Goal: Information Seeking & Learning: Learn about a topic

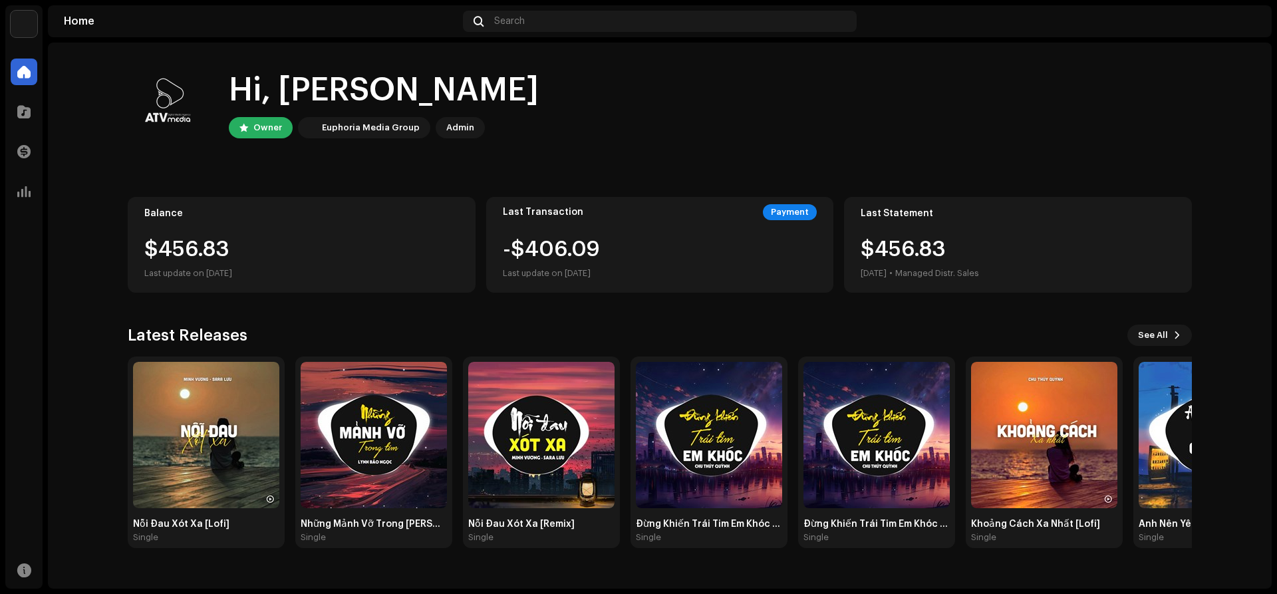
click at [7, 107] on div "Catalog" at bounding box center [23, 111] width 37 height 37
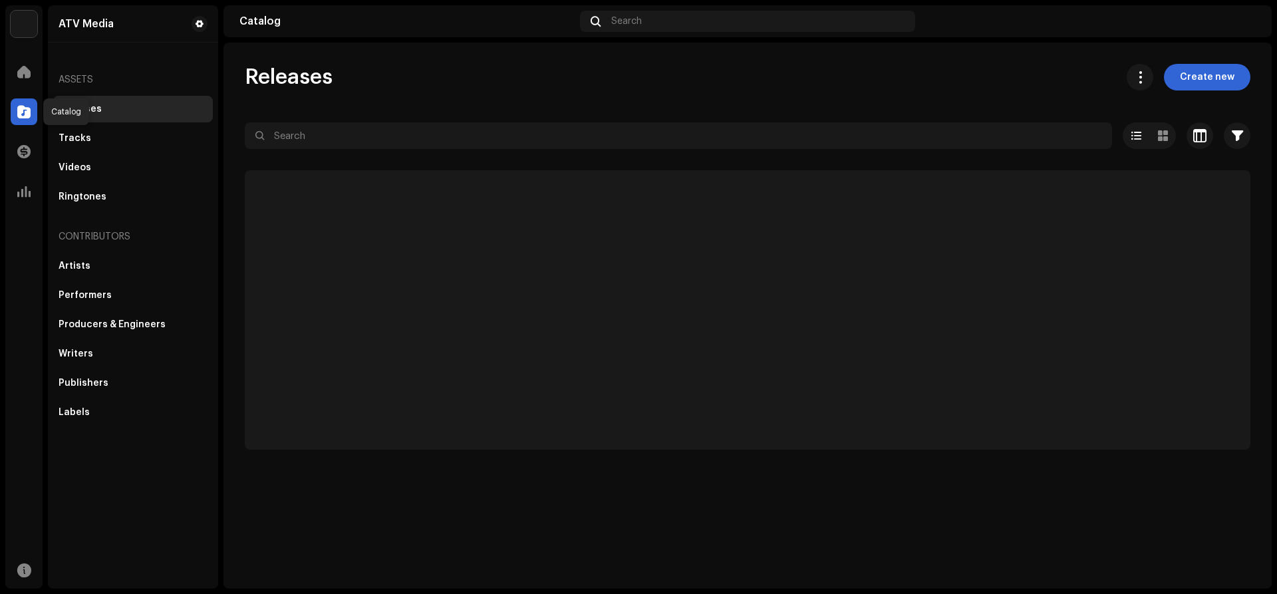
click at [16, 107] on div at bounding box center [24, 111] width 27 height 27
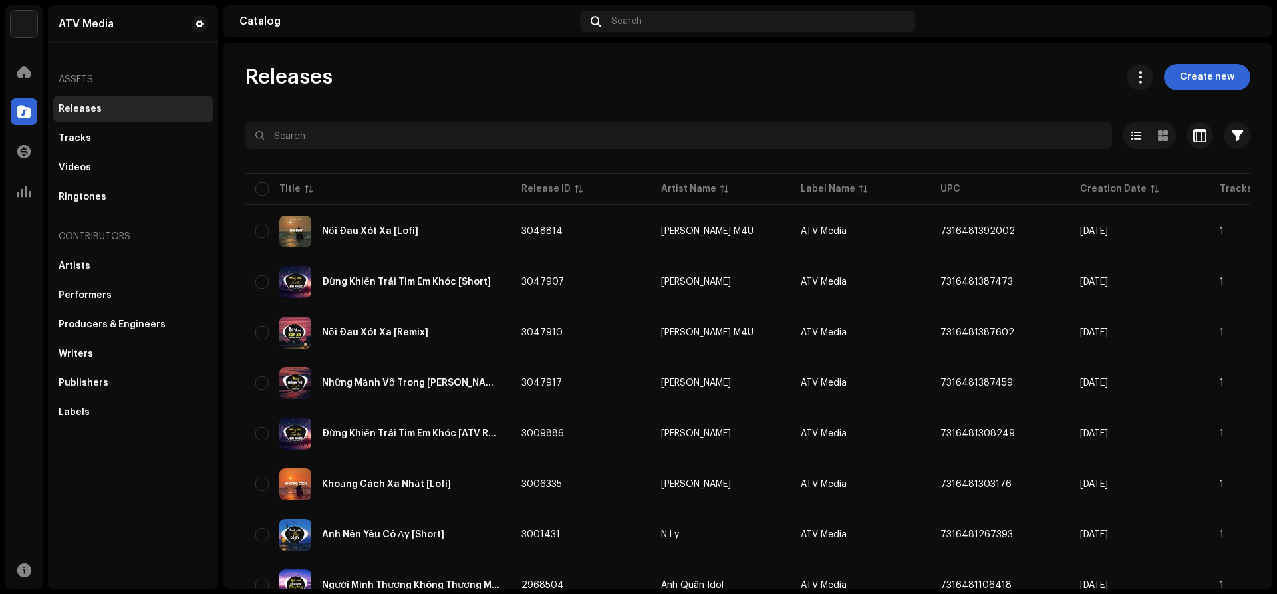
click at [23, 191] on span at bounding box center [23, 191] width 13 height 11
click at [29, 193] on span at bounding box center [23, 191] width 13 height 11
click at [22, 199] on div at bounding box center [24, 191] width 27 height 27
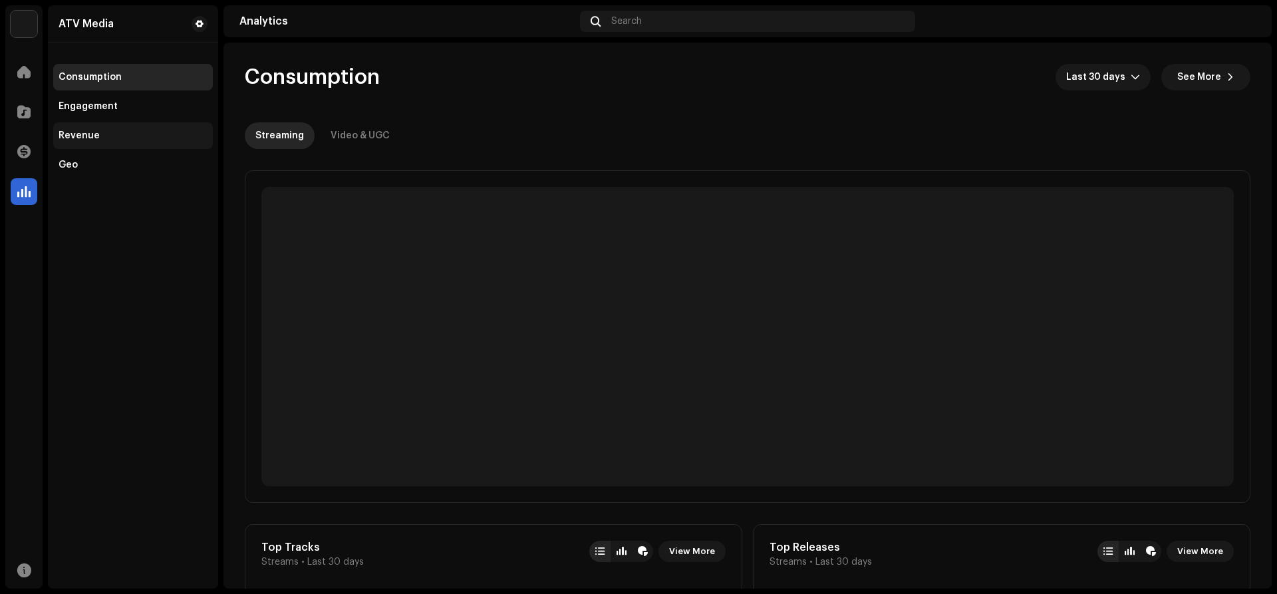
click at [82, 131] on div "Revenue" at bounding box center [79, 135] width 41 height 11
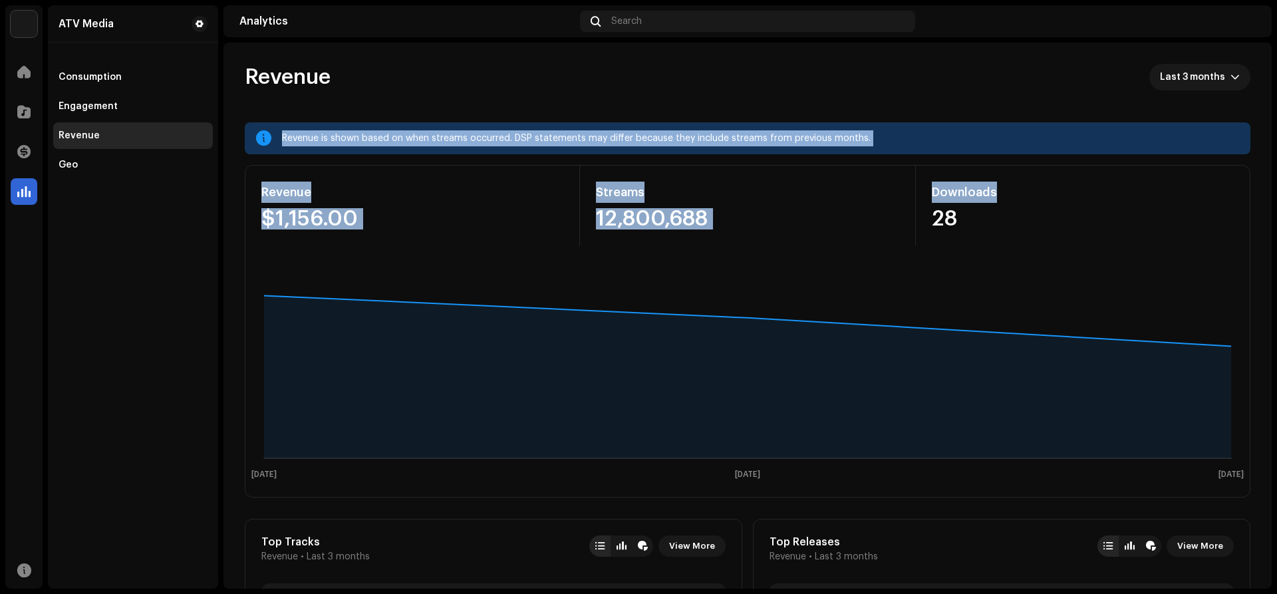
drag, startPoint x: 1275, startPoint y: 78, endPoint x: 1276, endPoint y: 180, distance: 101.7
click at [1276, 180] on div "ATV Media Home Catalog Transactions Analytics Resources ATV Media Consumption E…" at bounding box center [638, 297] width 1277 height 594
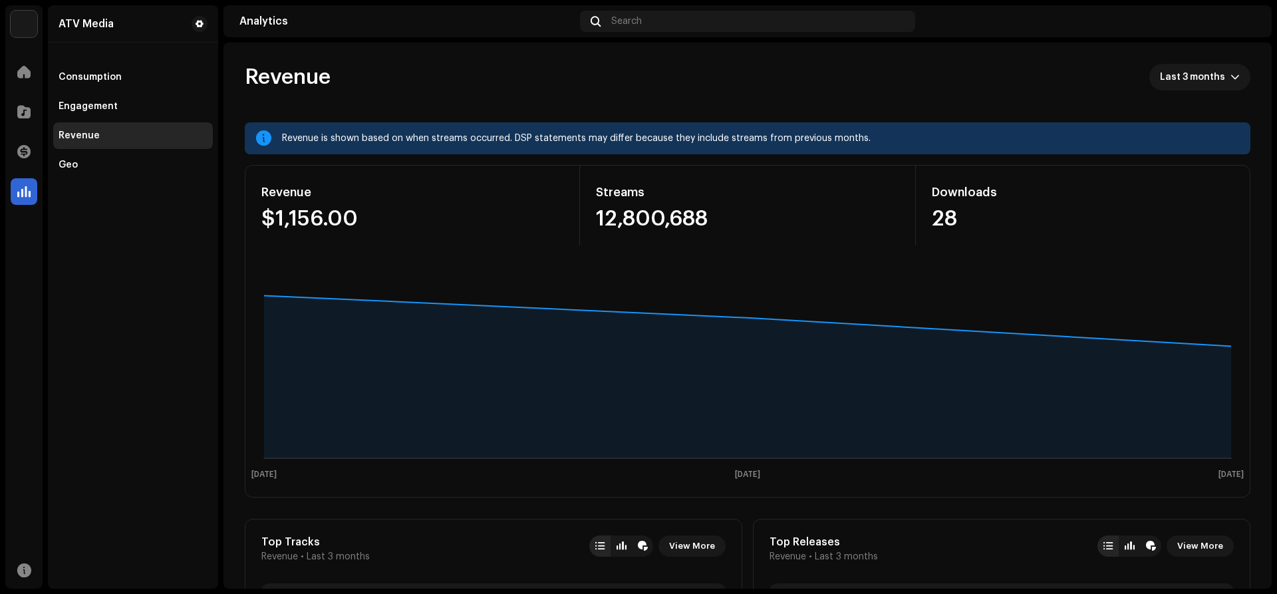
click at [1164, 98] on re-o-revenue-dashboard-header "Revenue Last 3 months" at bounding box center [747, 83] width 1005 height 80
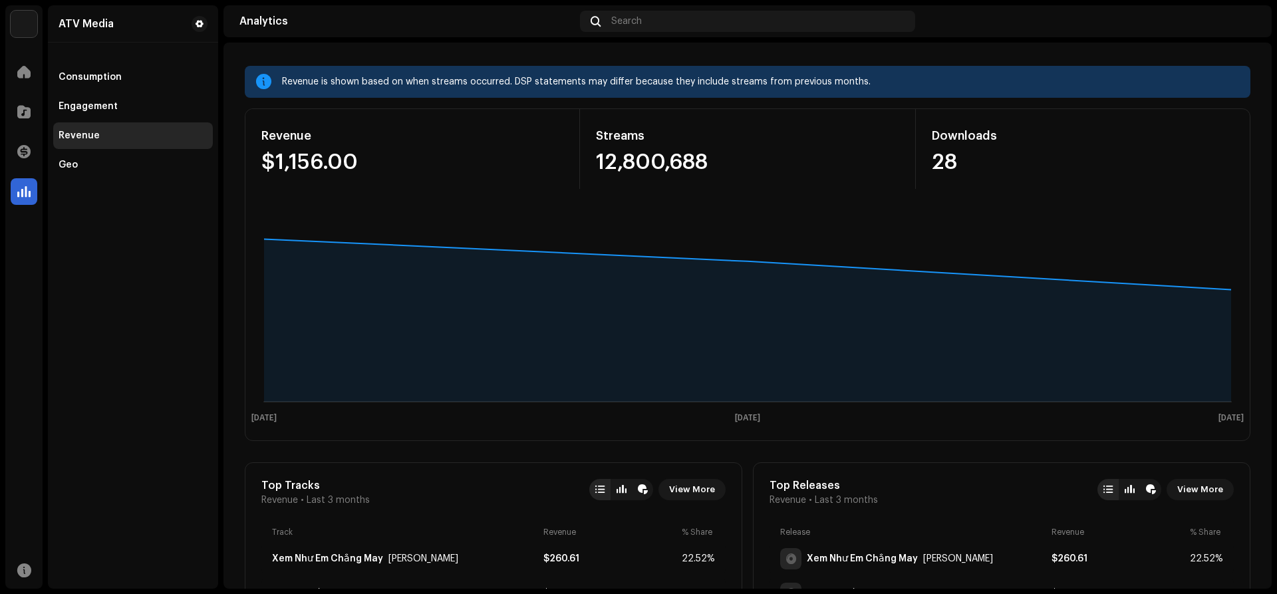
scroll to position [47, 0]
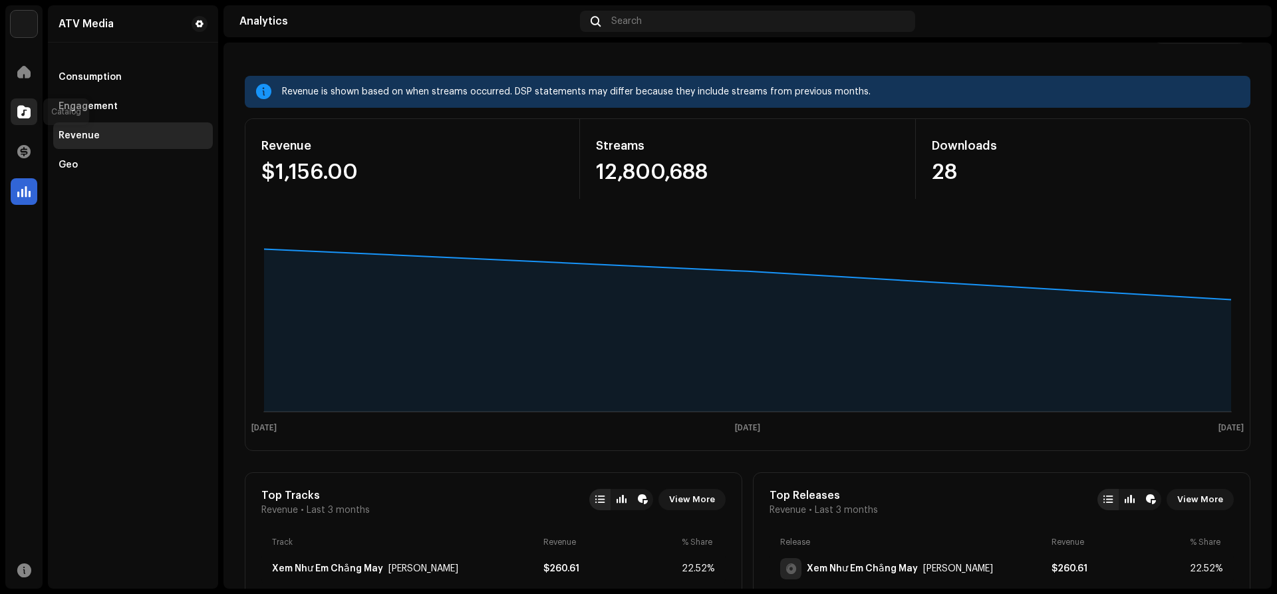
click at [27, 113] on span at bounding box center [23, 111] width 13 height 11
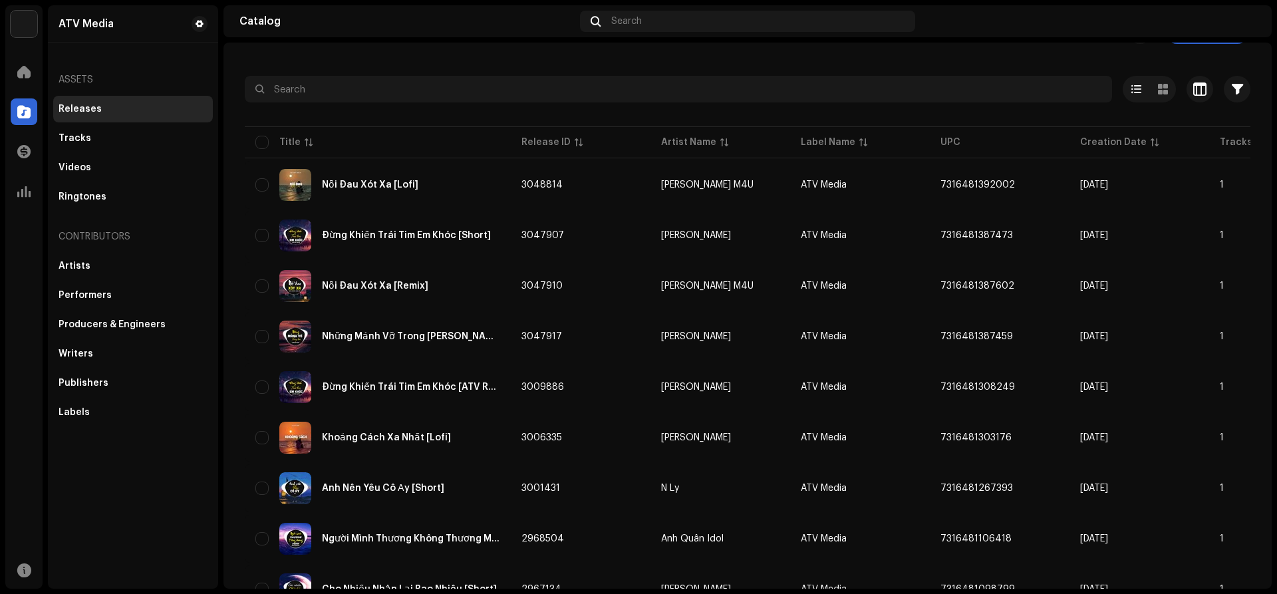
scroll to position [47, 0]
click at [104, 140] on div "Tracks" at bounding box center [133, 138] width 149 height 11
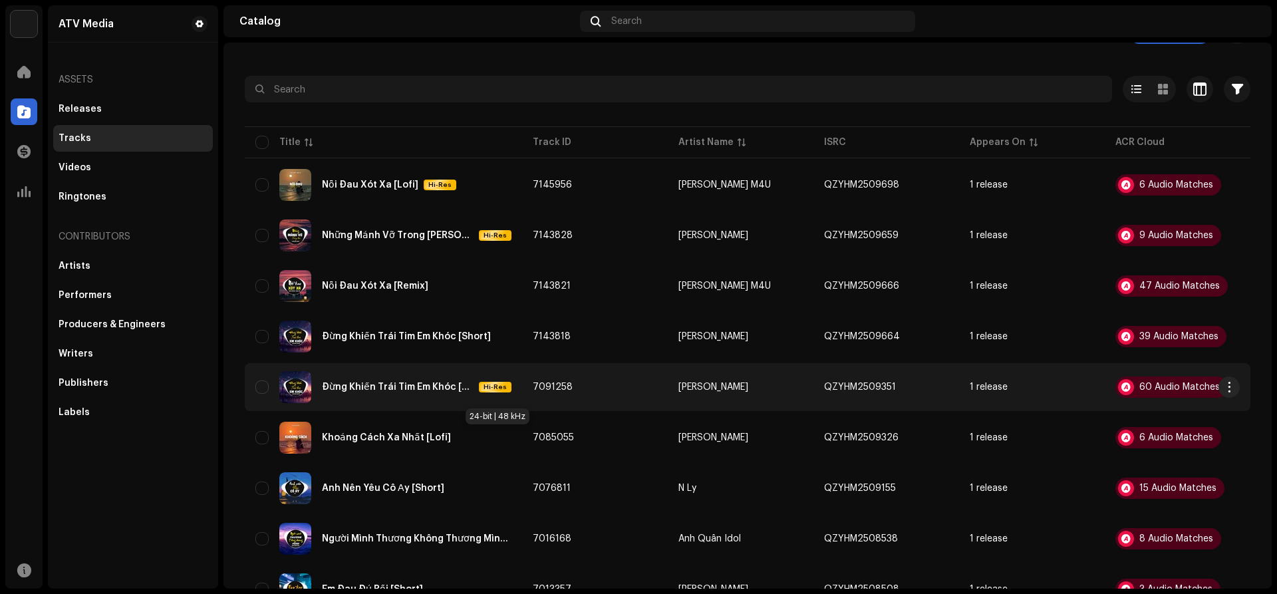
click at [502, 392] on span "Hi-Res" at bounding box center [495, 386] width 30 height 9
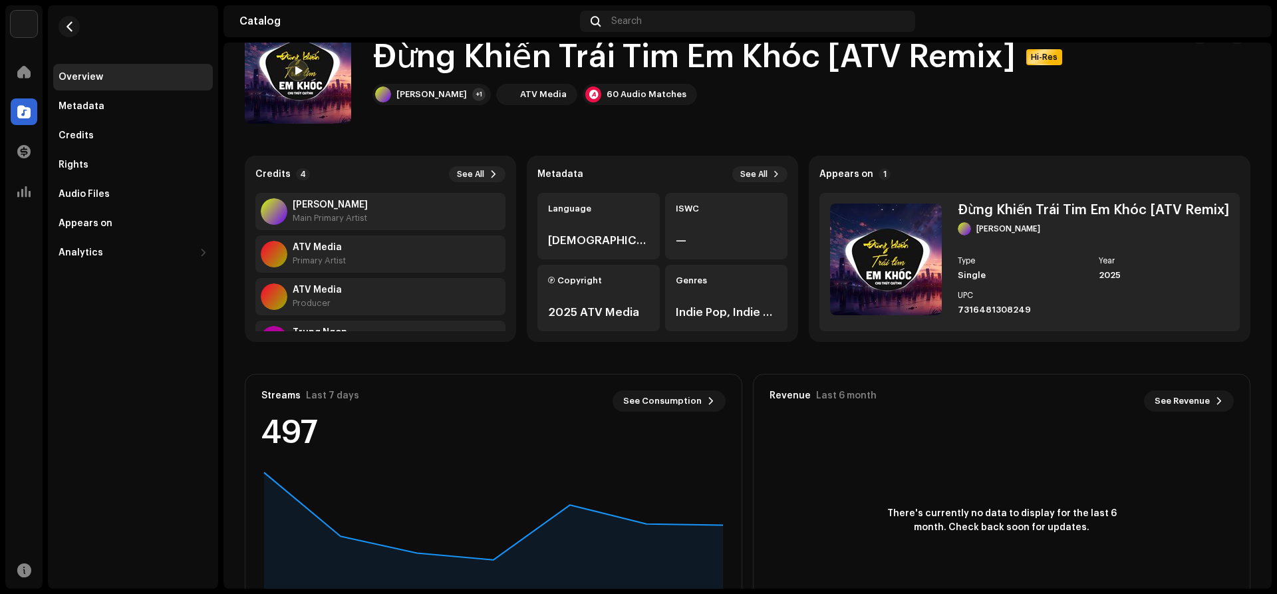
click at [88, 207] on div "Overview Metadata Credits Rights Audio Files Appears on Analytics Consumption E…" at bounding box center [133, 165] width 160 height 202
click at [92, 200] on div "Audio Files" at bounding box center [133, 194] width 160 height 27
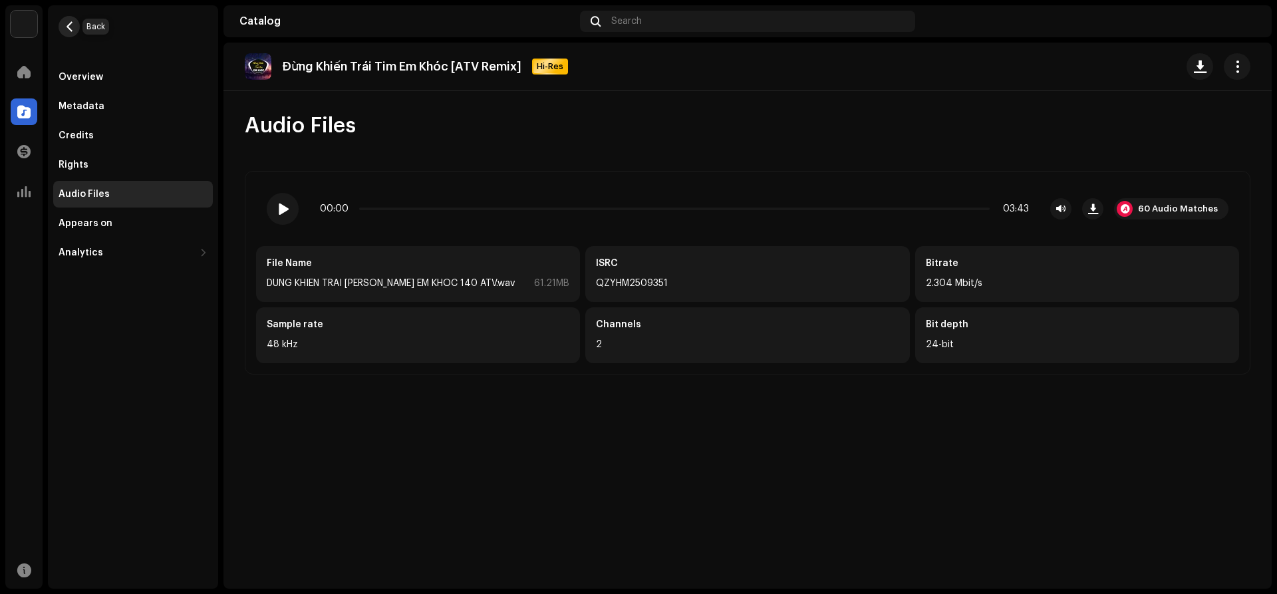
click at [76, 23] on button "button" at bounding box center [69, 26] width 21 height 21
